Goal: Download file/media

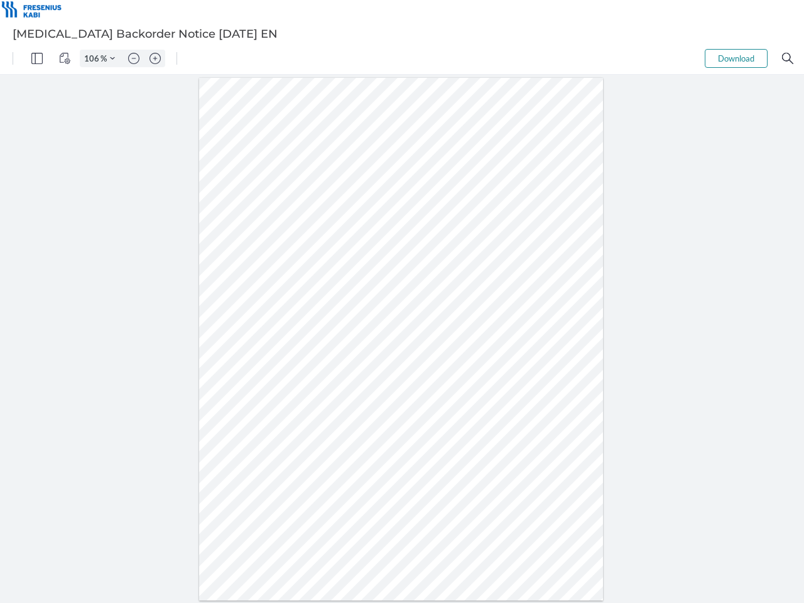
click at [37, 58] on img "Panel" at bounding box center [36, 58] width 11 height 11
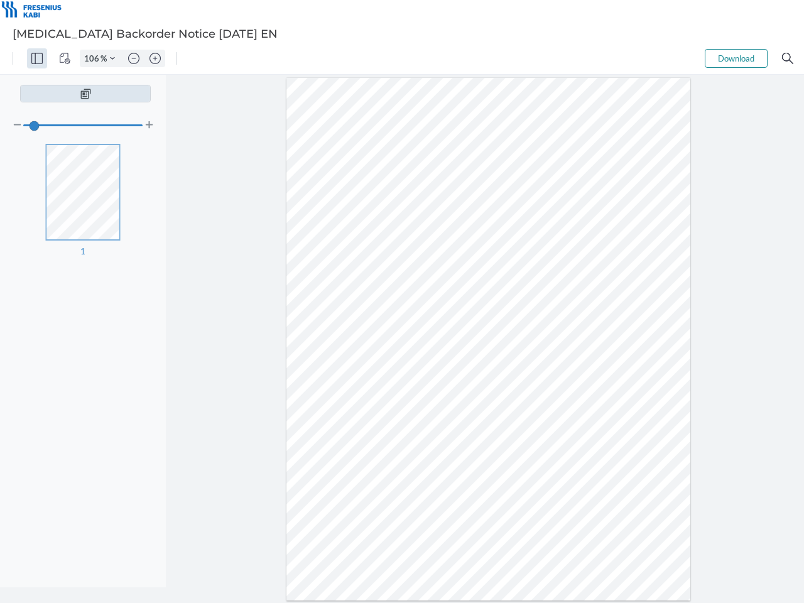
click at [65, 58] on img "View Controls" at bounding box center [64, 58] width 11 height 11
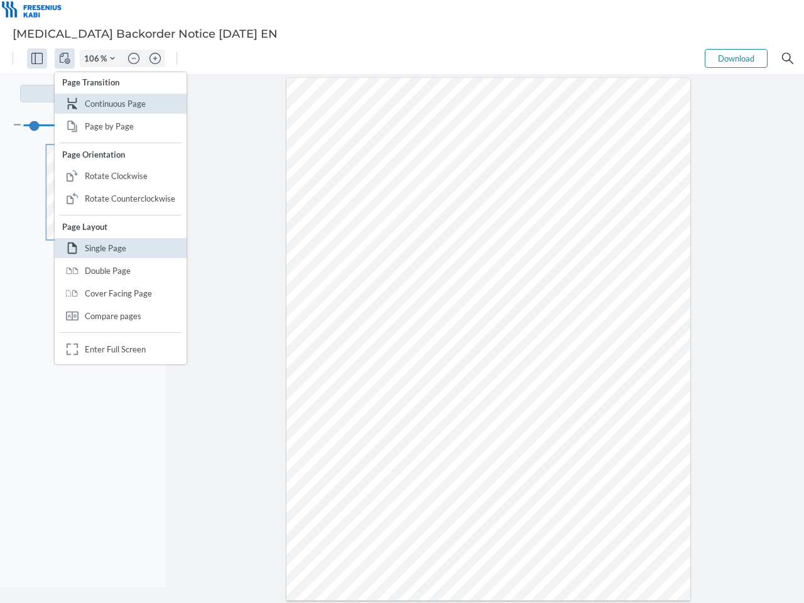
click at [94, 58] on input "106" at bounding box center [90, 58] width 20 height 11
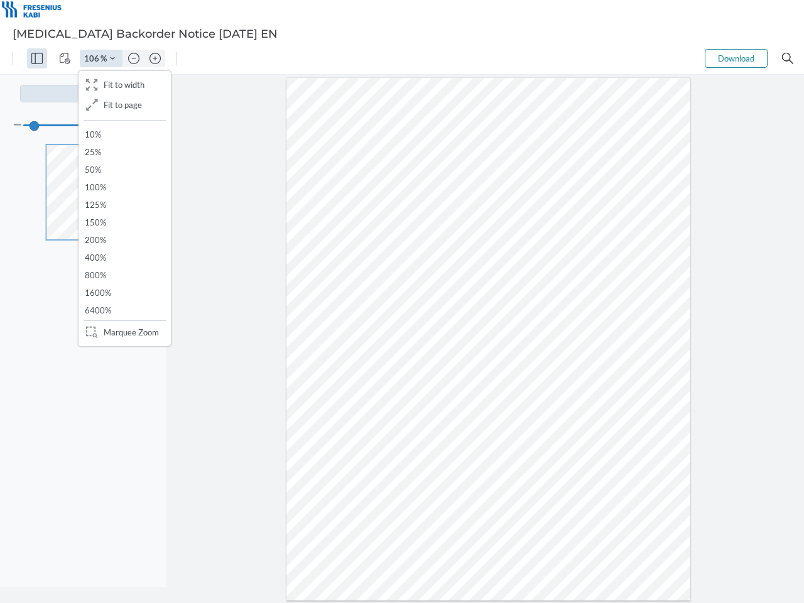
click at [112, 58] on img "Zoom Controls" at bounding box center [112, 58] width 5 height 5
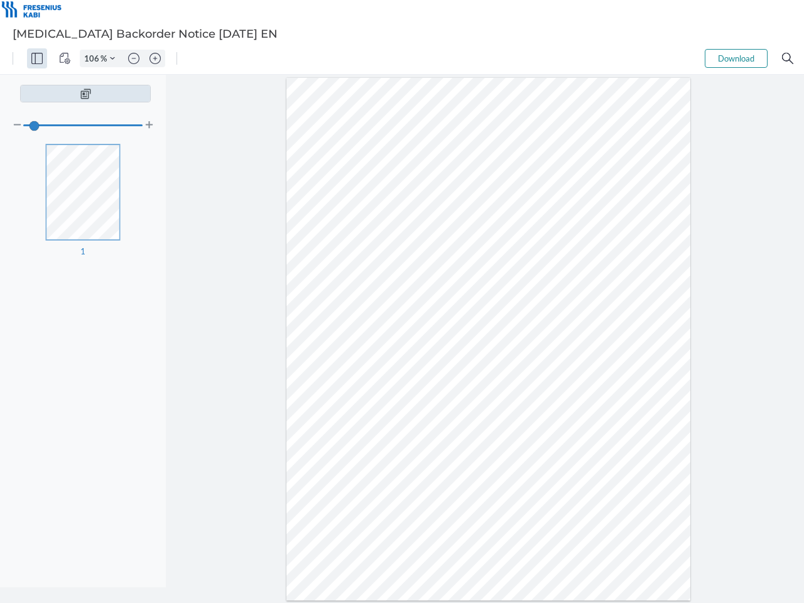
click at [134, 58] on img "Zoom out" at bounding box center [133, 58] width 11 height 11
click at [155, 58] on img "Zoom in" at bounding box center [154, 58] width 11 height 11
type input "106"
click at [736, 58] on button "Download" at bounding box center [736, 58] width 63 height 19
click at [788, 58] on img "Search" at bounding box center [787, 58] width 11 height 11
